Goal: Task Accomplishment & Management: Use online tool/utility

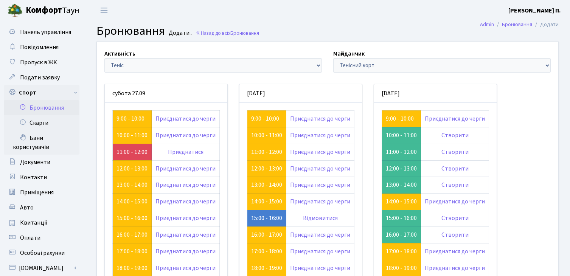
scroll to position [76, 0]
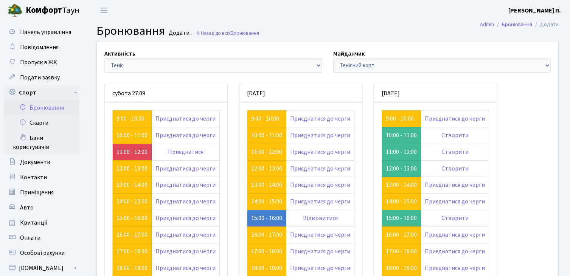
scroll to position [76, 0]
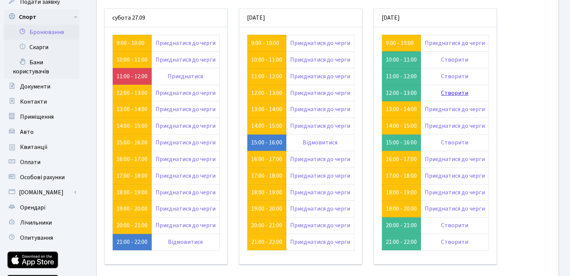
click at [458, 92] on link "Створити" at bounding box center [454, 93] width 27 height 8
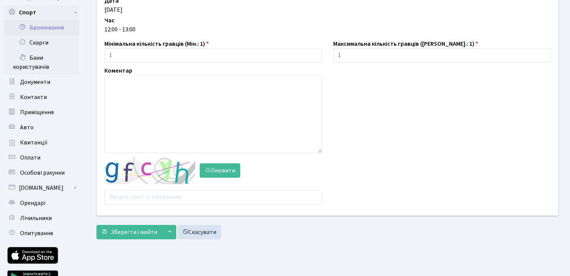
scroll to position [113, 0]
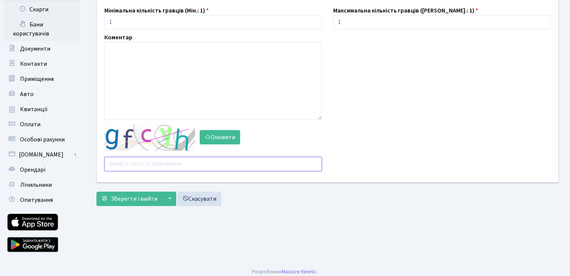
click at [192, 165] on input "text" at bounding box center [212, 164] width 217 height 14
type input "67mdc"
click at [96, 192] on button "Зберегти і вийти" at bounding box center [129, 199] width 66 height 14
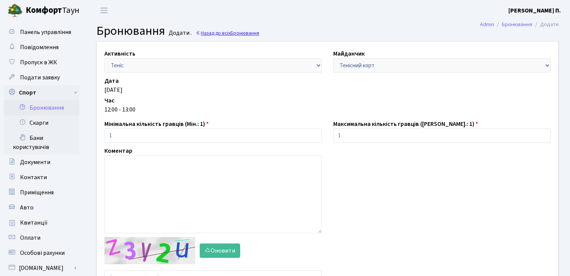
click at [222, 35] on link "Назад до всіх Бронювання" at bounding box center [228, 32] width 64 height 7
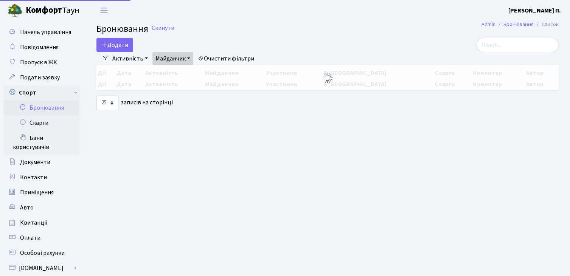
select select "25"
